Goal: Task Accomplishment & Management: Use online tool/utility

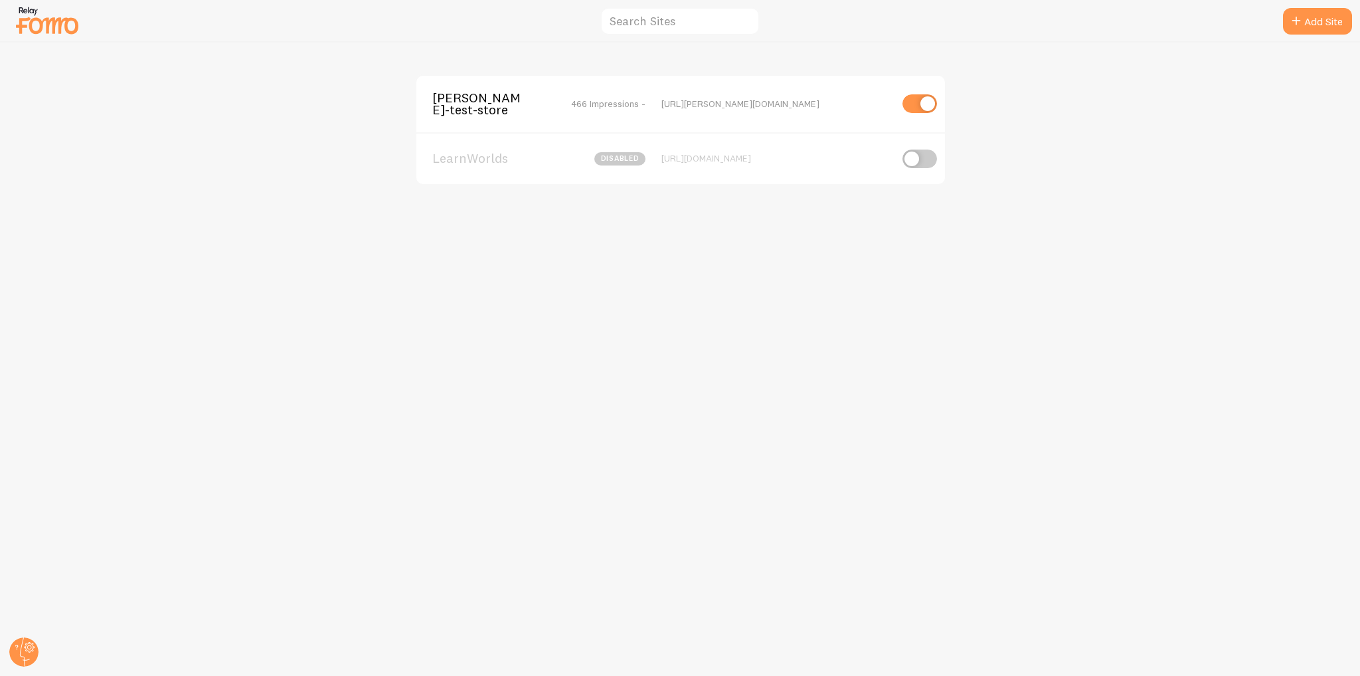
click at [481, 103] on span "[PERSON_NAME]-test-store" at bounding box center [485, 104] width 107 height 25
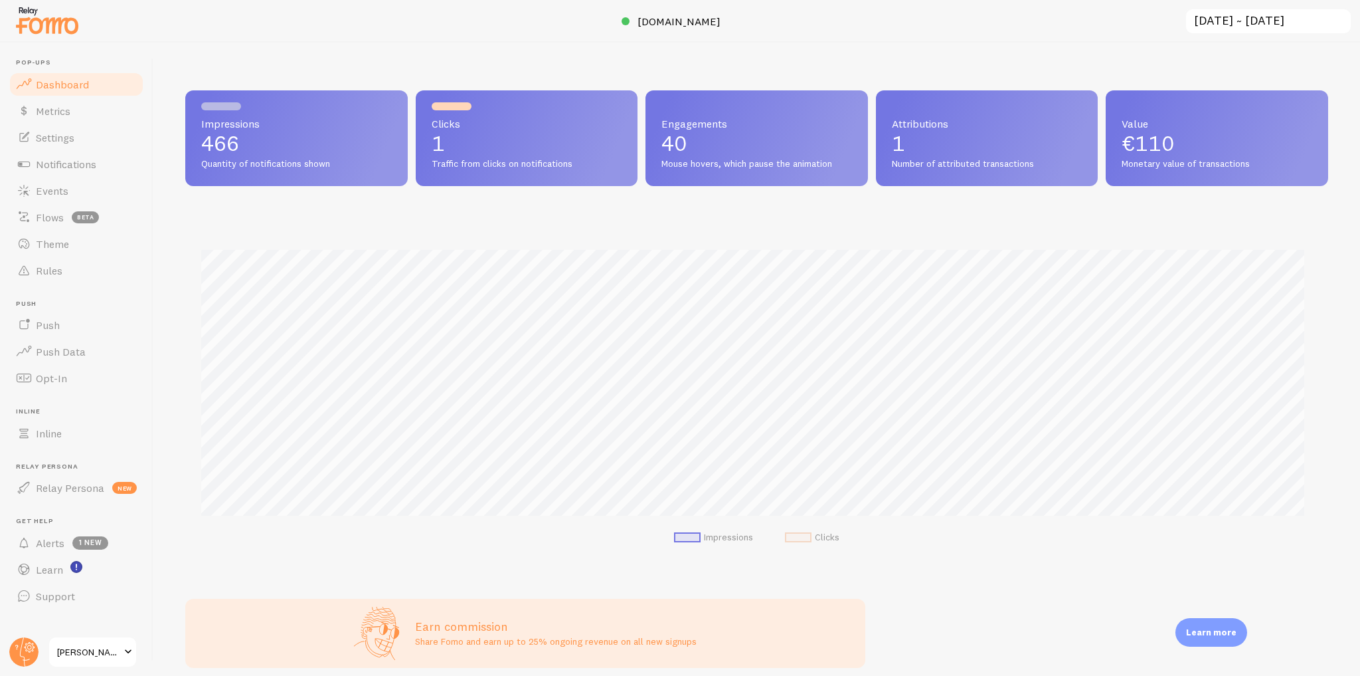
scroll to position [349, 1135]
click at [120, 154] on link "Notifications" at bounding box center [76, 164] width 137 height 27
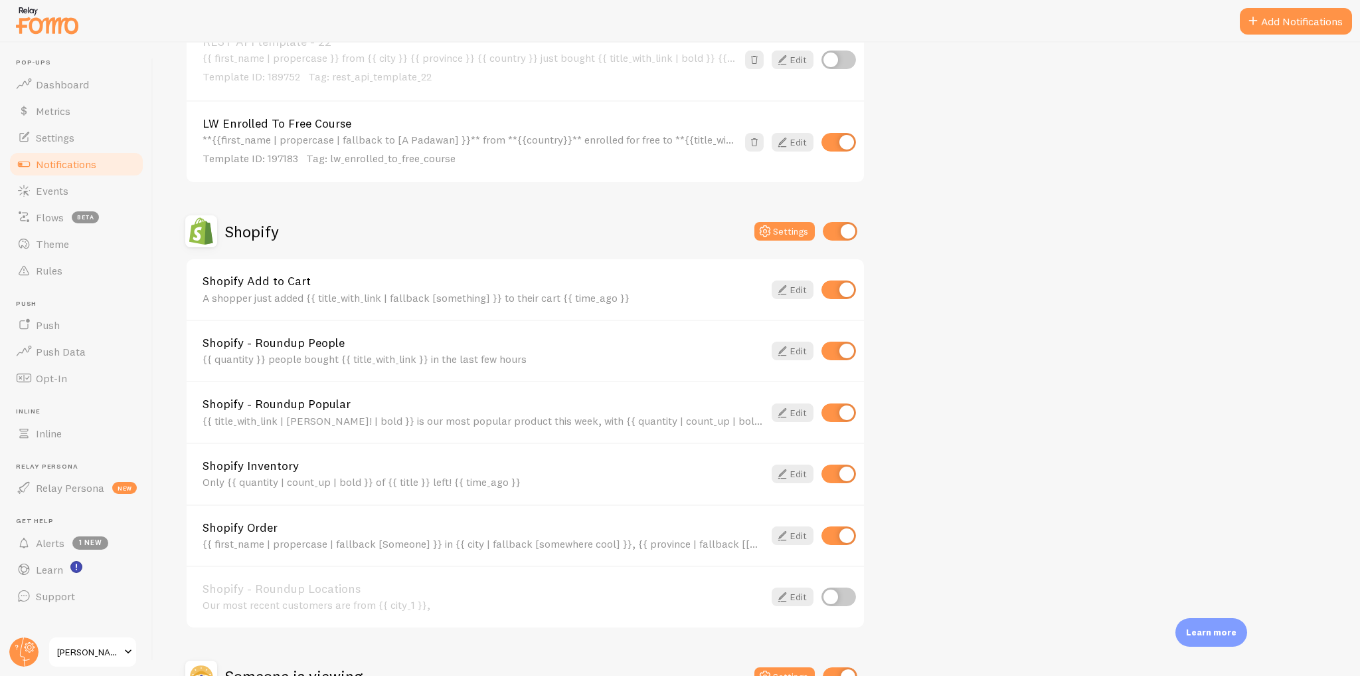
scroll to position [3295, 0]
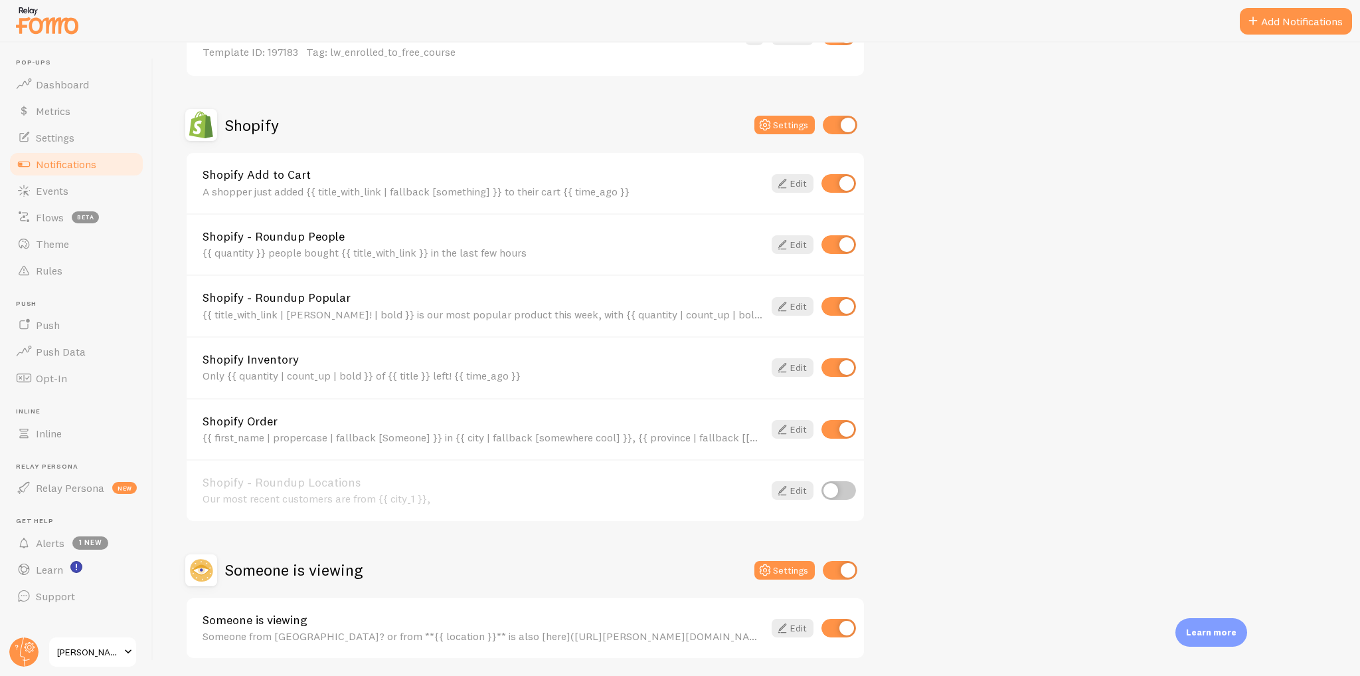
drag, startPoint x: 207, startPoint y: 157, endPoint x: 319, endPoint y: 163, distance: 112.4
click at [319, 169] on link "Shopify Add to Cart" at bounding box center [483, 175] width 561 height 12
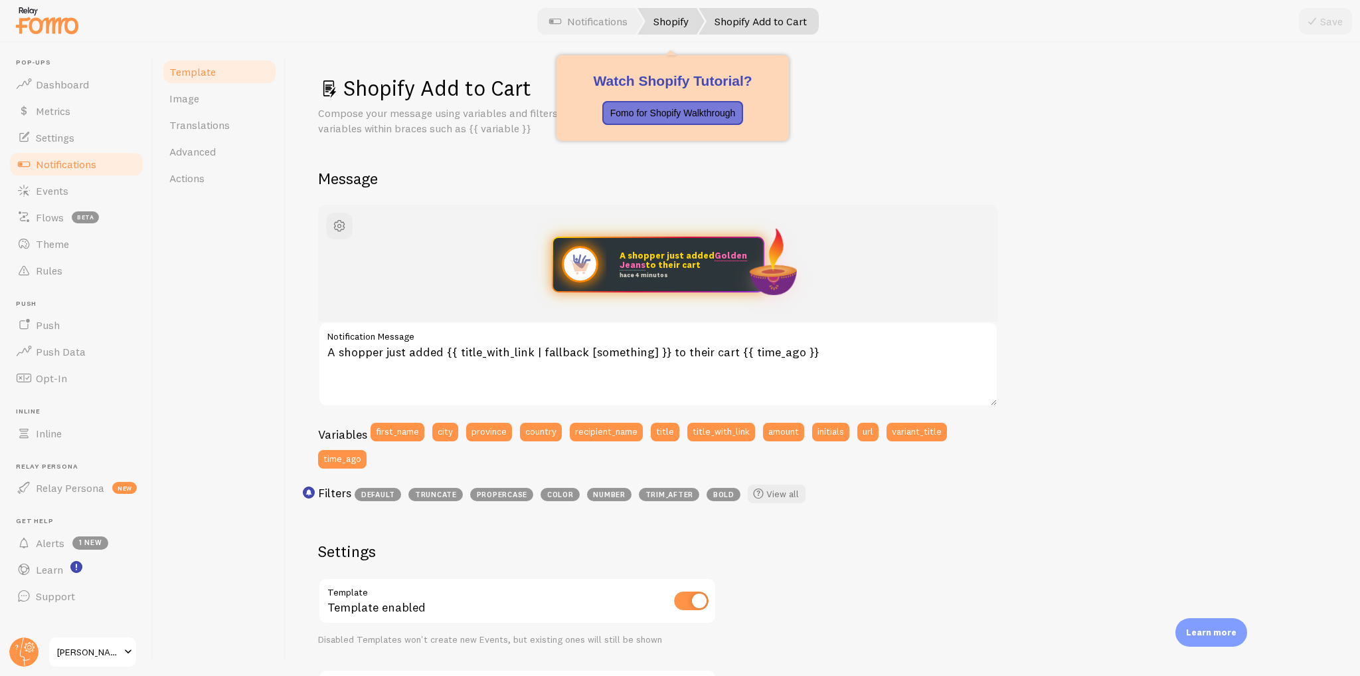
click at [672, 24] on link "Shopify" at bounding box center [671, 21] width 67 height 27
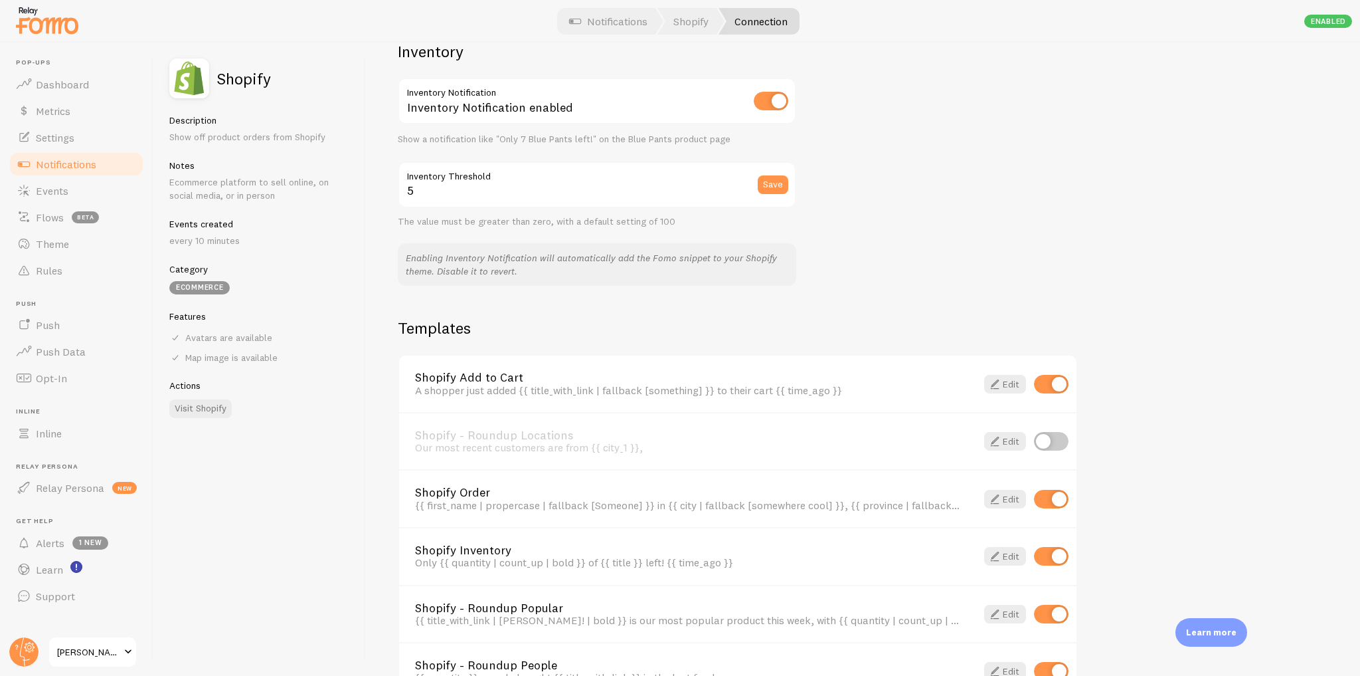
scroll to position [775, 0]
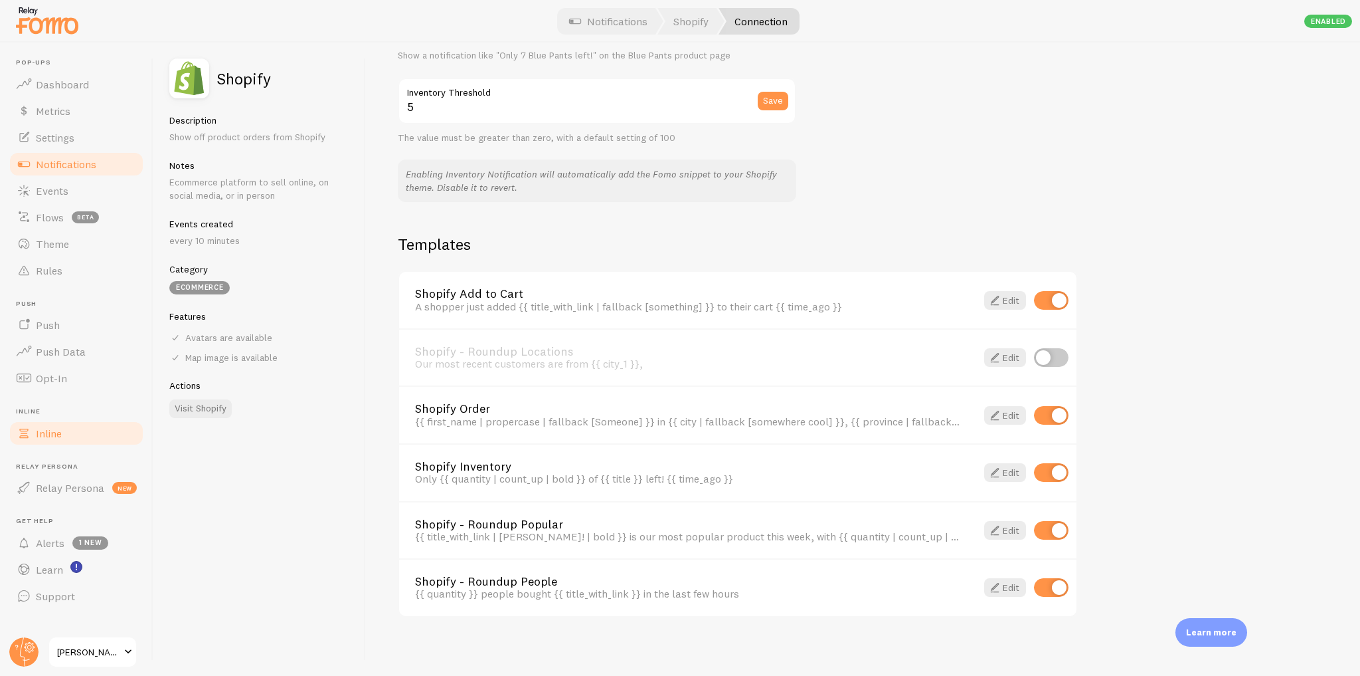
click at [66, 435] on link "Inline" at bounding box center [76, 433] width 137 height 27
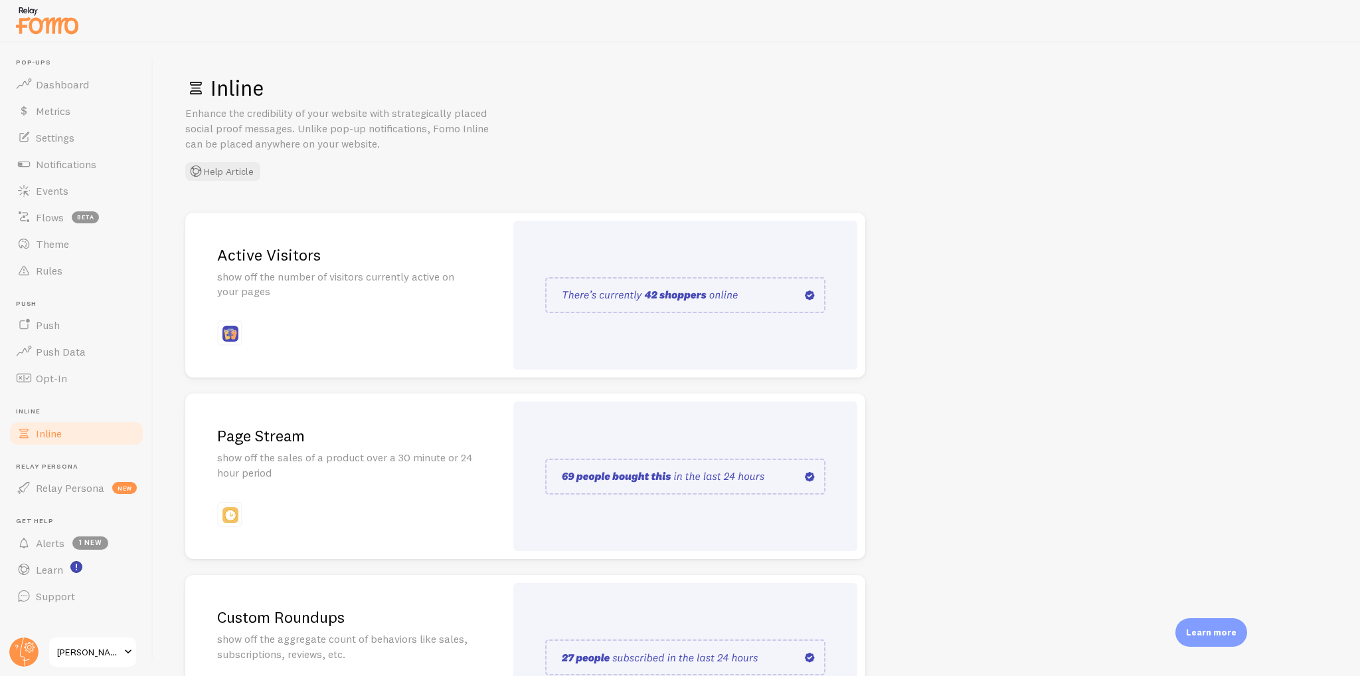
scroll to position [106, 0]
